Goal: Information Seeking & Learning: Learn about a topic

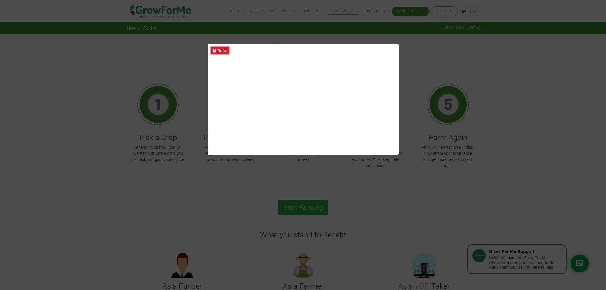
click at [214, 50] on icon at bounding box center [214, 50] width 3 height 4
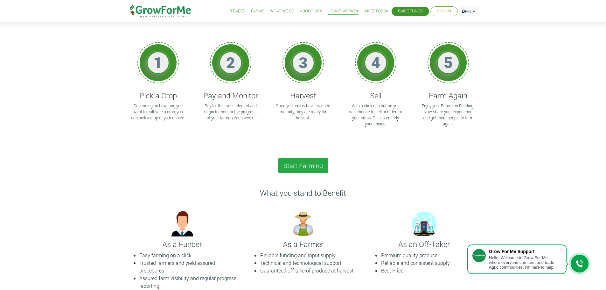
scroll to position [28, 0]
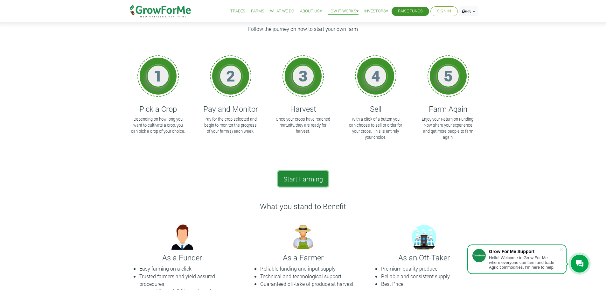
click at [294, 178] on link "Start Farming" at bounding box center [303, 178] width 50 height 15
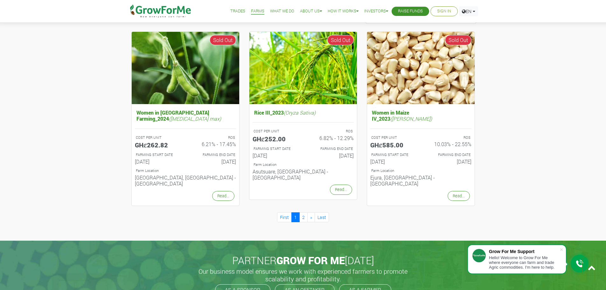
scroll to position [636, 0]
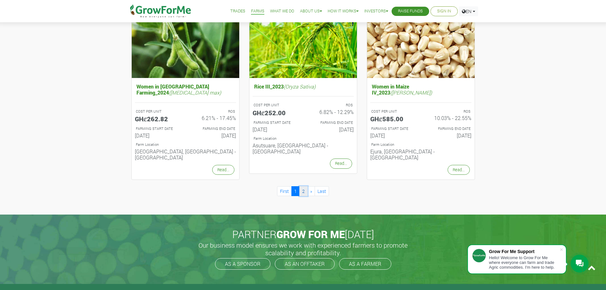
click at [300, 186] on link "2" at bounding box center [303, 191] width 8 height 10
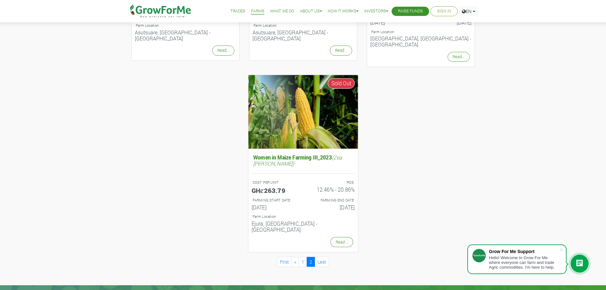
scroll to position [223, 0]
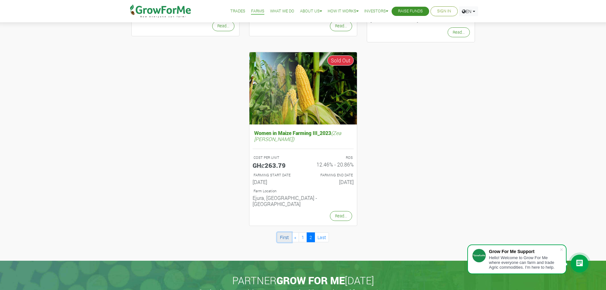
click at [286, 232] on link "First" at bounding box center [284, 237] width 15 height 10
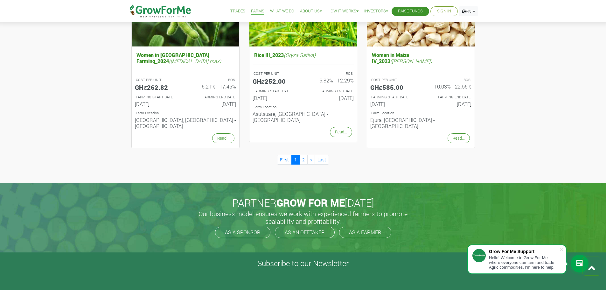
scroll to position [668, 0]
click at [302, 154] on link "2" at bounding box center [303, 159] width 8 height 10
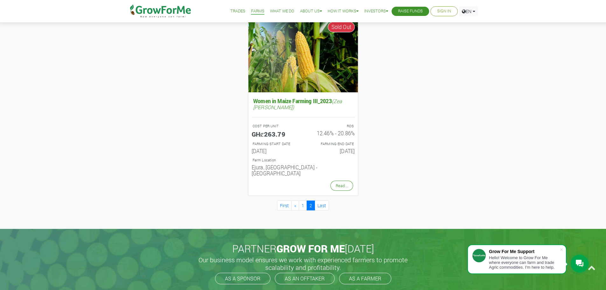
scroll to position [286, 0]
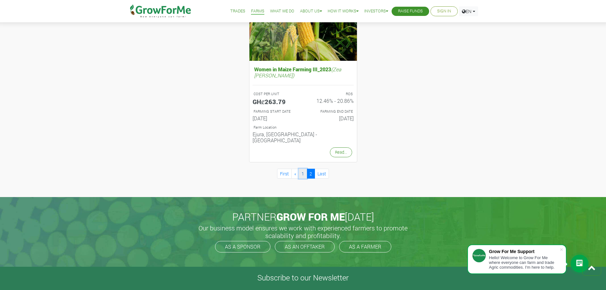
click at [301, 169] on link "1" at bounding box center [303, 174] width 8 height 10
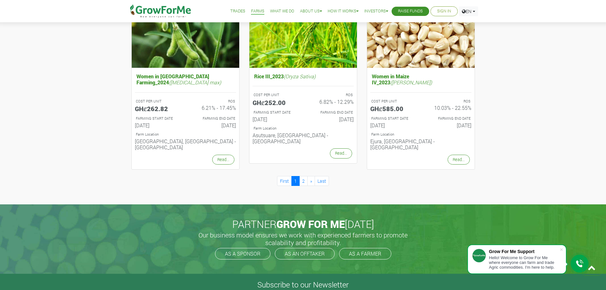
scroll to position [668, 0]
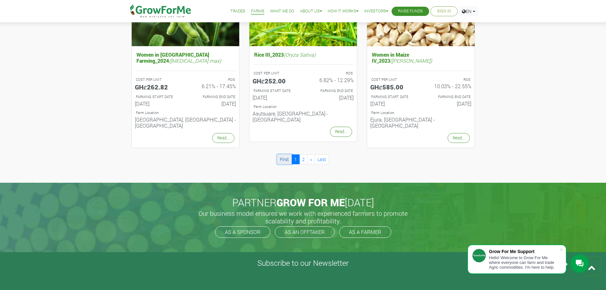
click at [282, 154] on link "First" at bounding box center [284, 159] width 15 height 10
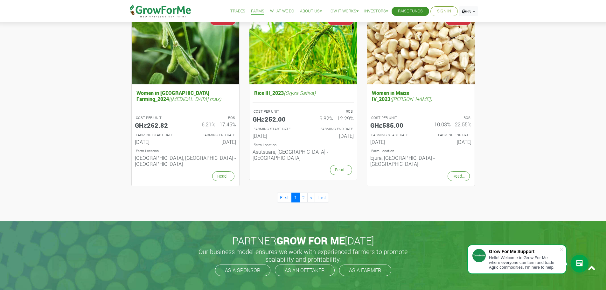
scroll to position [636, 0]
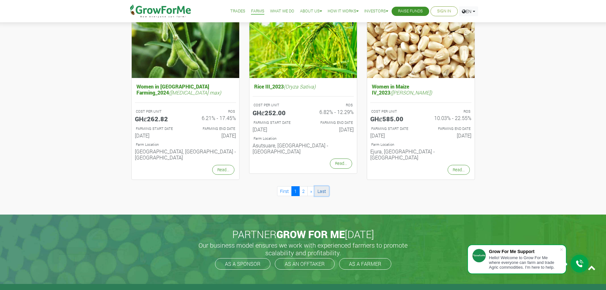
click at [322, 186] on link "Last" at bounding box center [321, 191] width 14 height 10
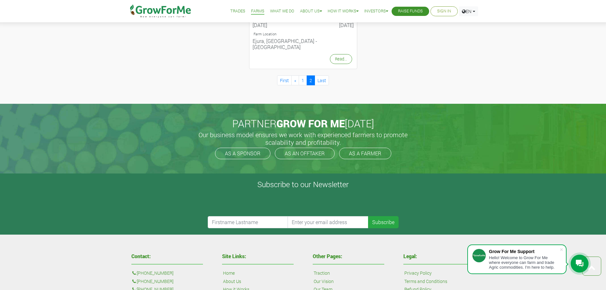
scroll to position [382, 0]
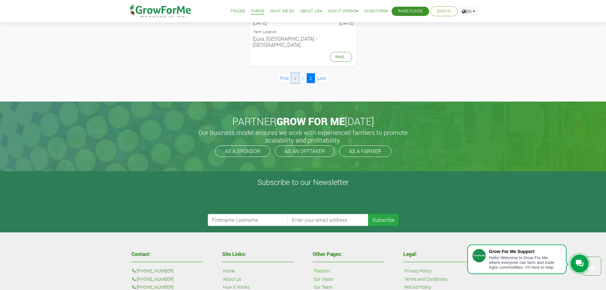
click at [297, 73] on link "«" at bounding box center [295, 78] width 8 height 10
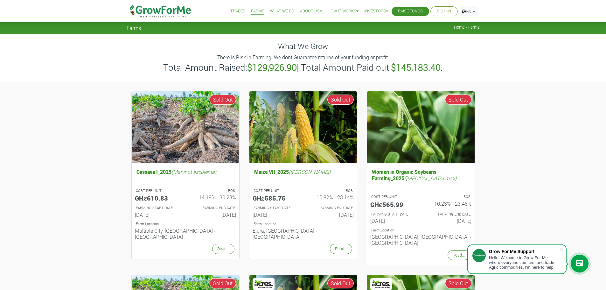
click at [230, 14] on link "Trades" at bounding box center [237, 11] width 15 height 7
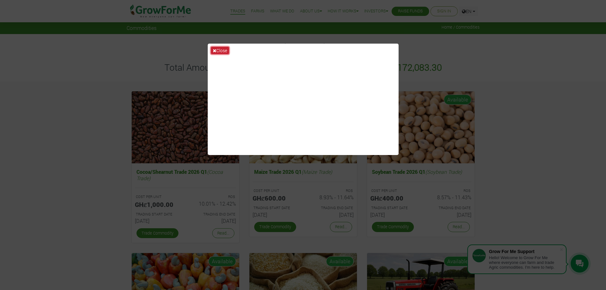
click at [213, 51] on icon at bounding box center [214, 50] width 3 height 4
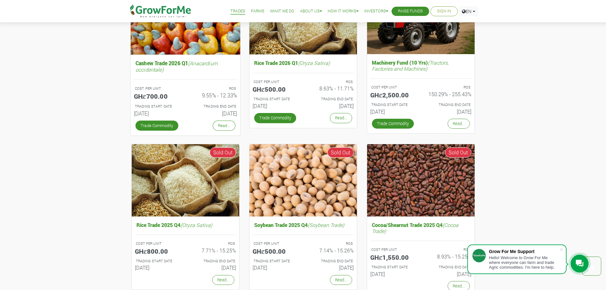
scroll to position [254, 0]
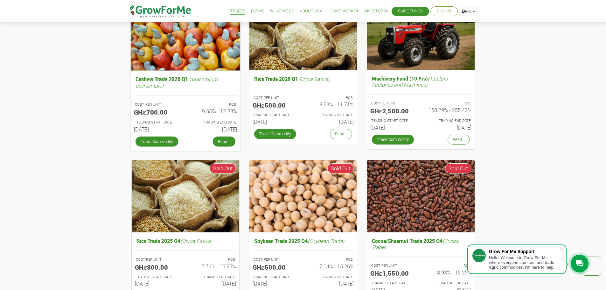
click at [225, 143] on link "Read..." at bounding box center [223, 141] width 23 height 10
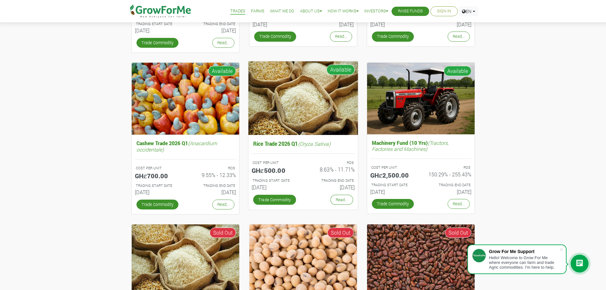
scroll to position [191, 0]
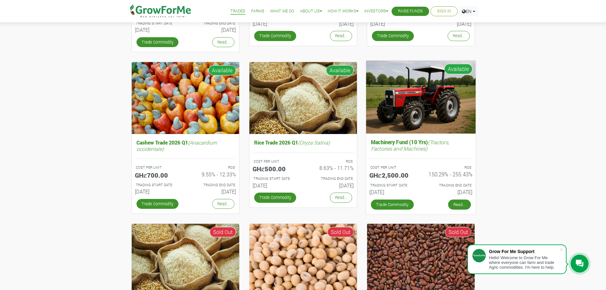
click at [456, 203] on link "Read..." at bounding box center [459, 204] width 23 height 10
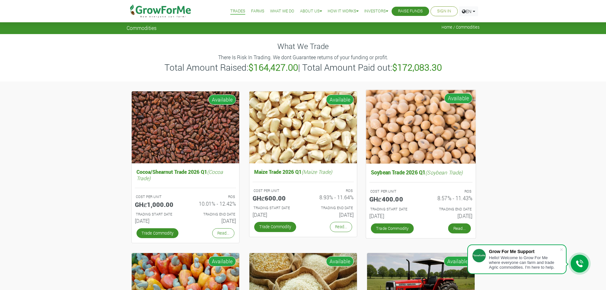
click at [456, 230] on link "Read..." at bounding box center [459, 228] width 23 height 10
